Goal: Task Accomplishment & Management: Complete application form

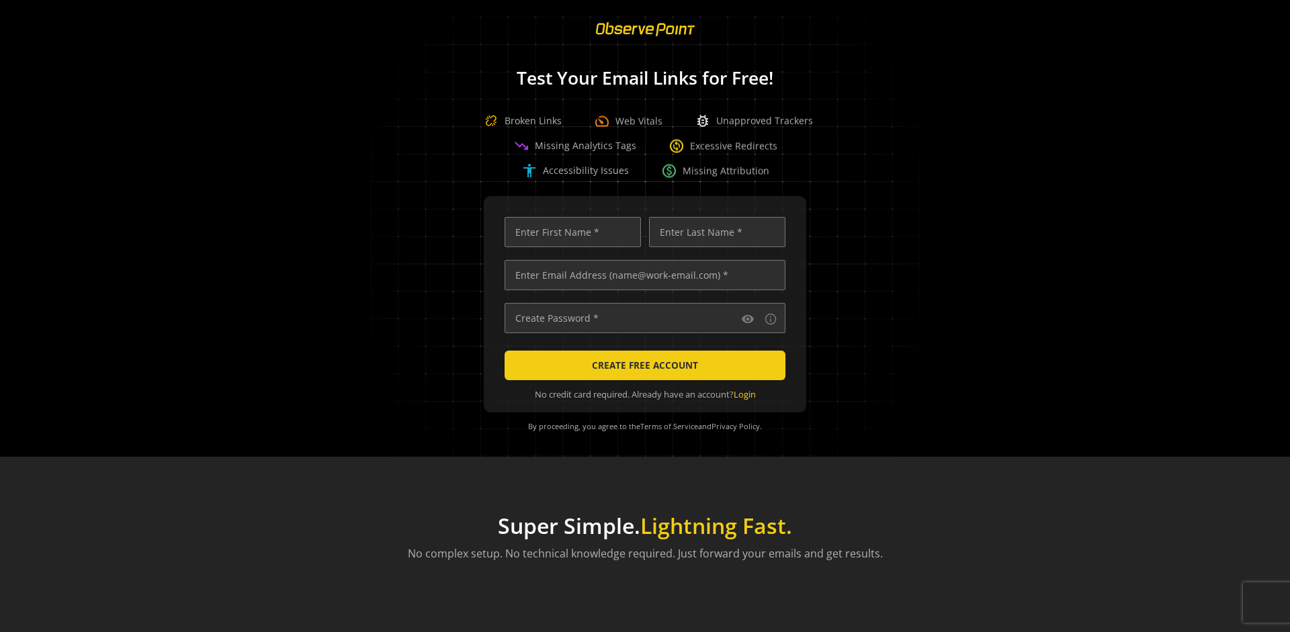
scroll to position [0, 4275]
click at [642, 275] on input "text" at bounding box center [645, 275] width 281 height 30
type input "[EMAIL_ADDRESS][DOMAIN_NAME]"
click at [569, 232] on input "text" at bounding box center [573, 232] width 136 height 30
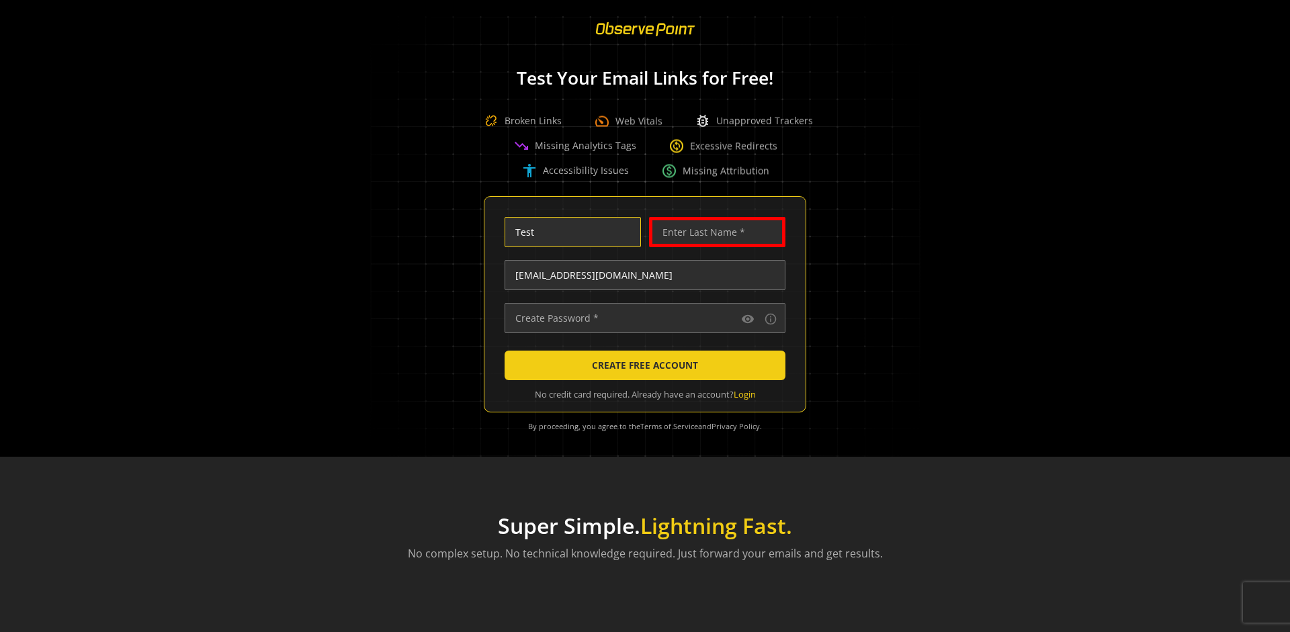
type input "Test"
click at [714, 232] on input "text" at bounding box center [717, 232] width 136 height 30
type input "Test"
click at [642, 318] on input "text" at bounding box center [645, 318] width 281 height 30
type input "••••••••••••••"
